Goal: Information Seeking & Learning: Learn about a topic

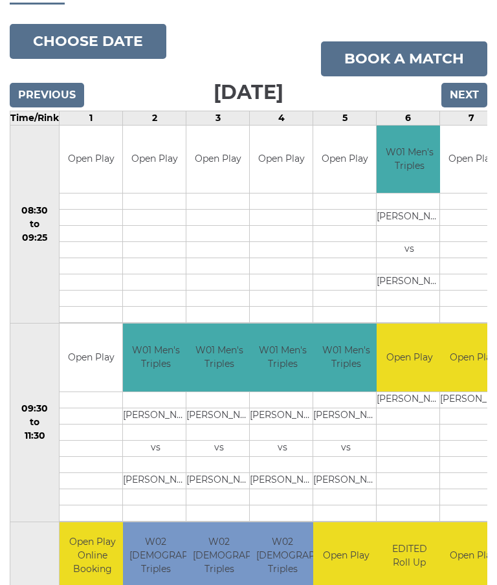
scroll to position [155, 0]
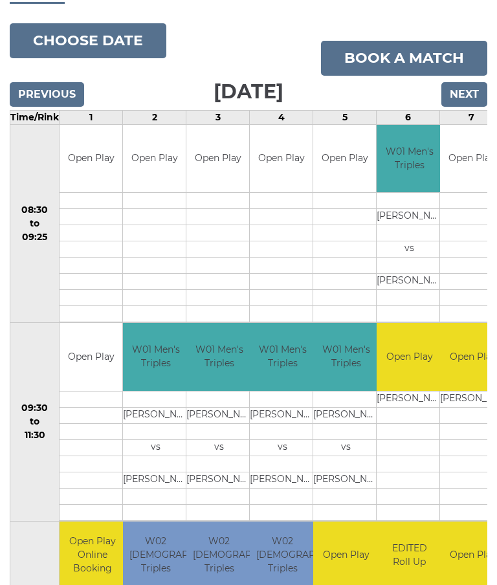
click at [222, 415] on td "John JERZAK" at bounding box center [218, 415] width 65 height 16
click at [223, 417] on td "John JERZAK" at bounding box center [218, 415] width 65 height 16
click at [223, 350] on td "W01 Men's Triples" at bounding box center [218, 357] width 65 height 68
click at [288, 477] on td "John KINGDON" at bounding box center [282, 480] width 65 height 16
click at [306, 376] on td "W01 Men's Triples" at bounding box center [282, 357] width 65 height 68
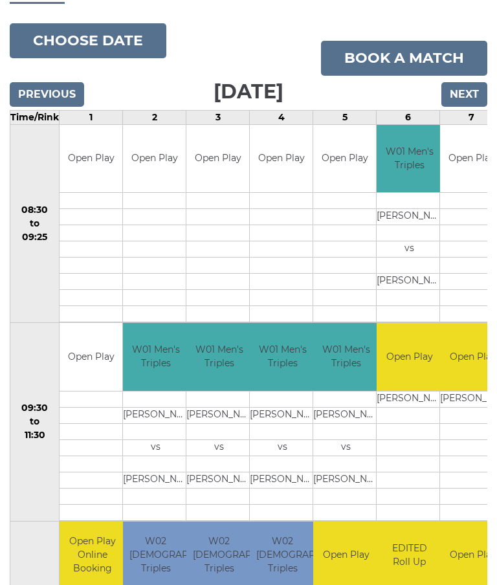
click at [281, 348] on td "W01 Men's Triples" at bounding box center [282, 357] width 65 height 68
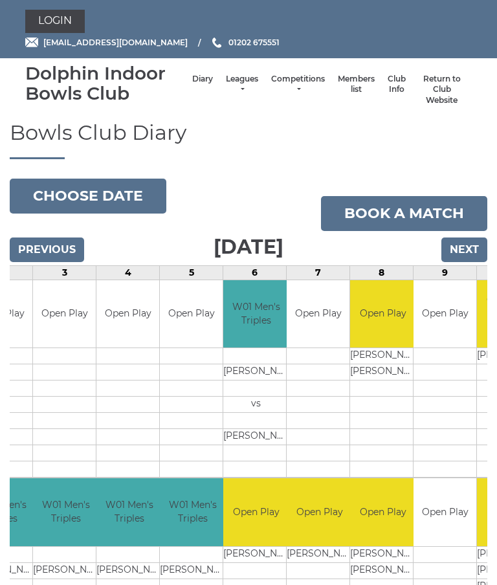
scroll to position [0, 0]
click at [226, 86] on link "Leagues" at bounding box center [242, 84] width 32 height 21
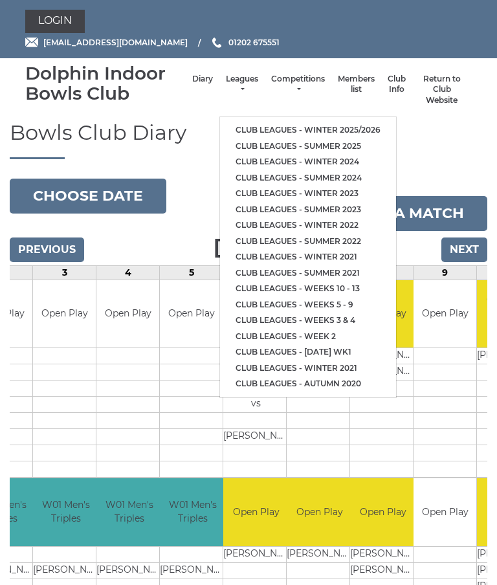
click at [362, 125] on link "Club leagues - Winter 2025/2026" at bounding box center [308, 130] width 176 height 16
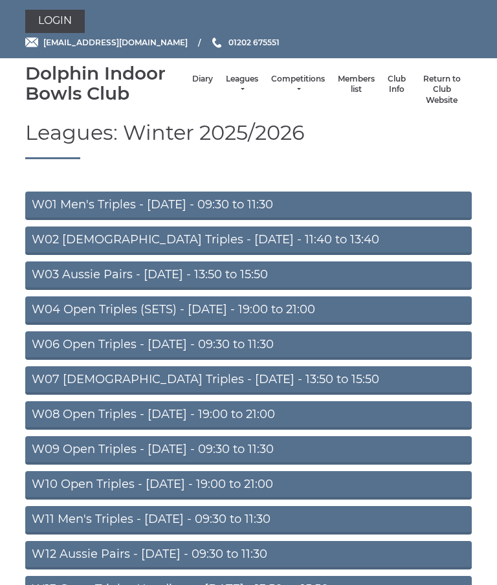
click at [119, 208] on link "W01 Men's Triples - [DATE] - 09:30 to 11:30" at bounding box center [248, 206] width 446 height 28
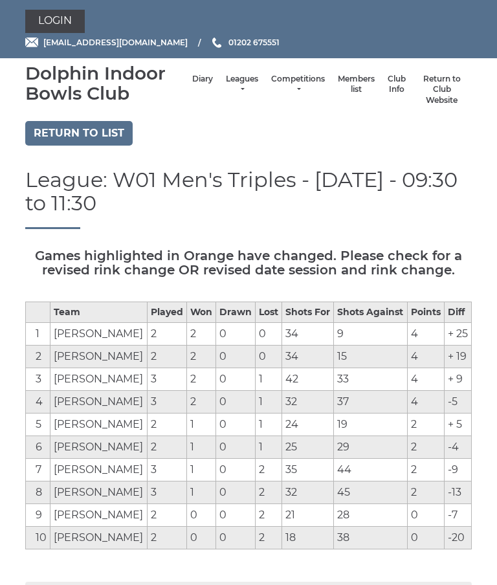
click at [228, 90] on link "Leagues" at bounding box center [242, 84] width 32 height 21
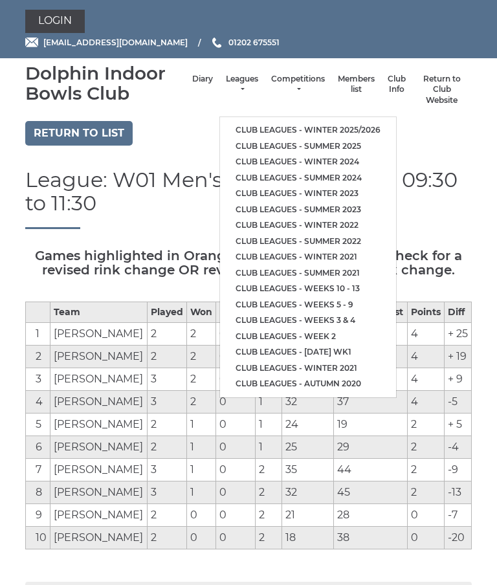
click at [368, 128] on link "Club leagues - Winter 2025/2026" at bounding box center [308, 130] width 176 height 16
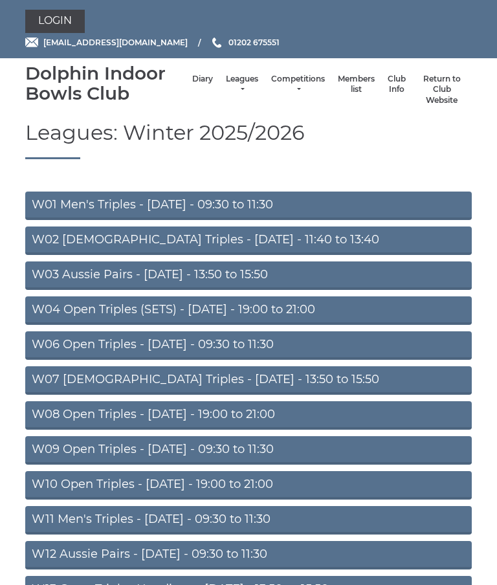
click at [243, 203] on link "W01 Men's Triples - [DATE] - 09:30 to 11:30" at bounding box center [248, 206] width 446 height 28
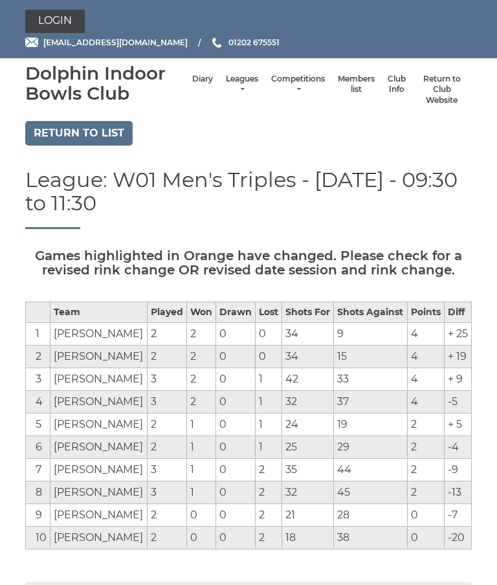
click at [237, 91] on link "Leagues" at bounding box center [242, 84] width 32 height 21
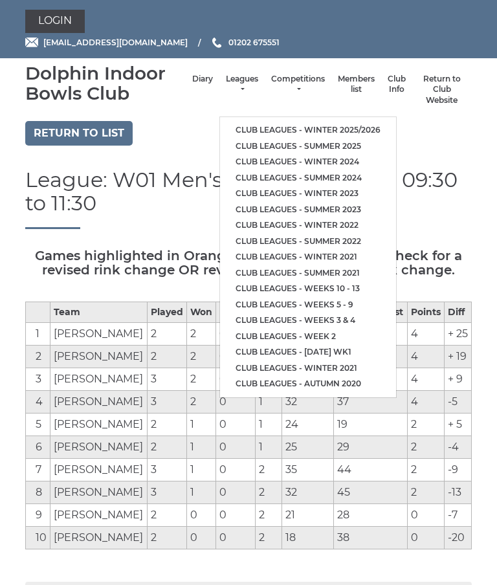
click at [375, 122] on link "Club leagues - Winter 2025/2026" at bounding box center [308, 130] width 176 height 16
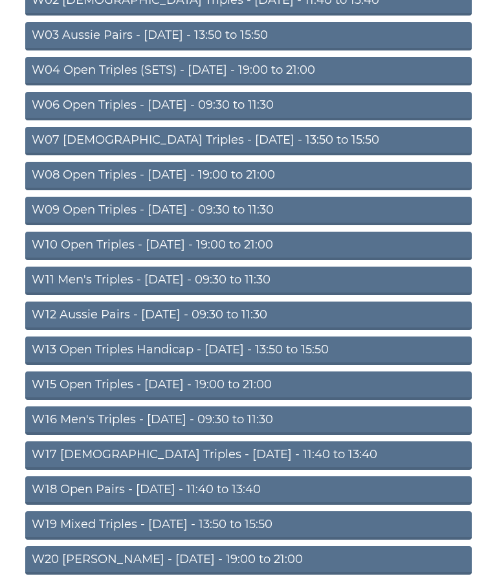
scroll to position [239, 0]
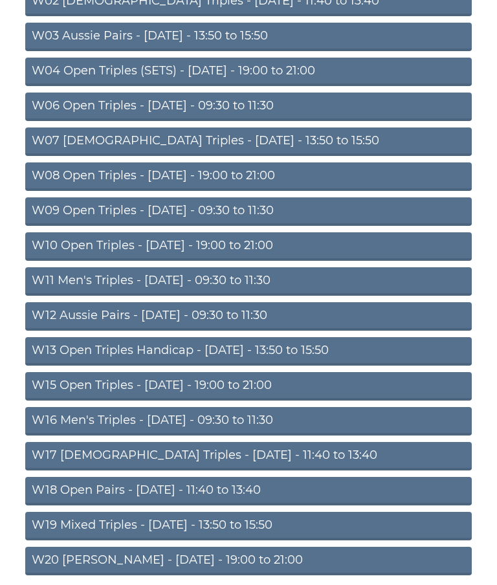
click at [233, 421] on link "W16 Men's Triples - [DATE] - 09:30 to 11:30" at bounding box center [248, 421] width 446 height 28
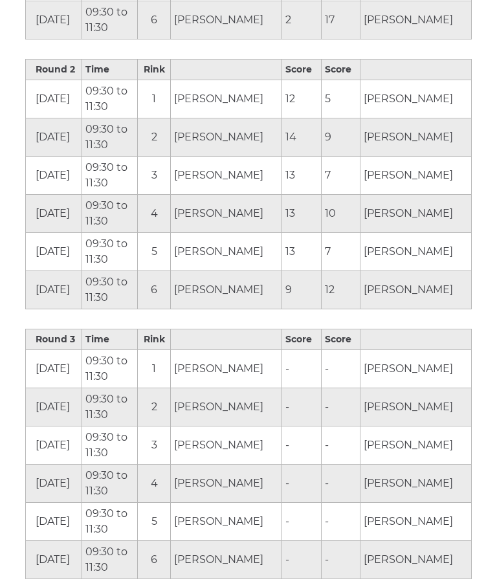
scroll to position [924, 0]
